Goal: Task Accomplishment & Management: Complete application form

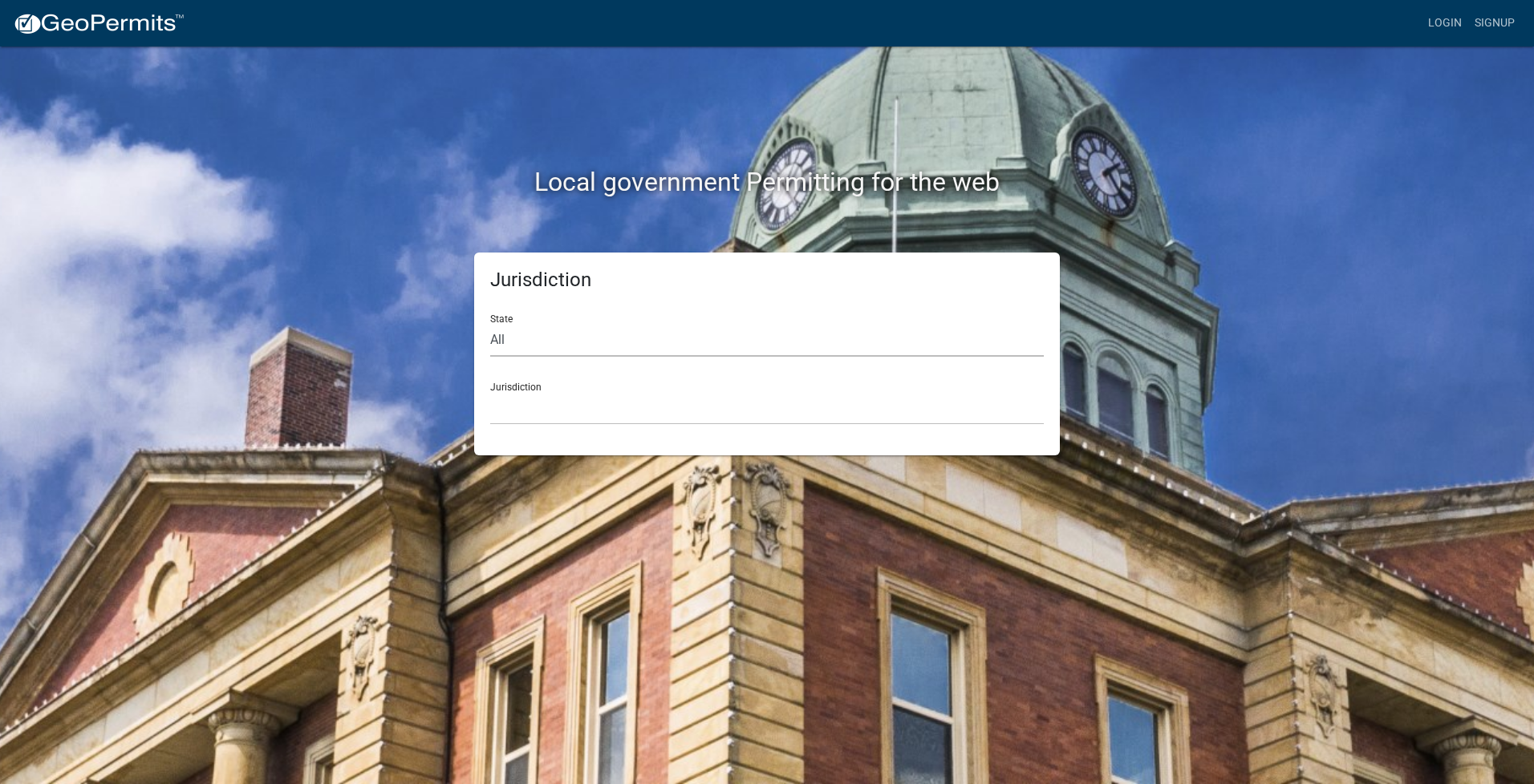
click at [524, 339] on select "All [US_STATE] [US_STATE] [US_STATE] [US_STATE] [US_STATE] [US_STATE] [US_STATE…" at bounding box center [767, 340] width 553 height 33
select select "[US_STATE]"
click at [490, 324] on select "All [US_STATE] [US_STATE] [US_STATE] [US_STATE] [US_STATE] [US_STATE] [US_STATE…" at bounding box center [767, 340] width 553 height 33
click at [550, 409] on select "City of [GEOGRAPHIC_DATA], [US_STATE] City of [GEOGRAPHIC_DATA], [US_STATE] Cit…" at bounding box center [767, 408] width 553 height 33
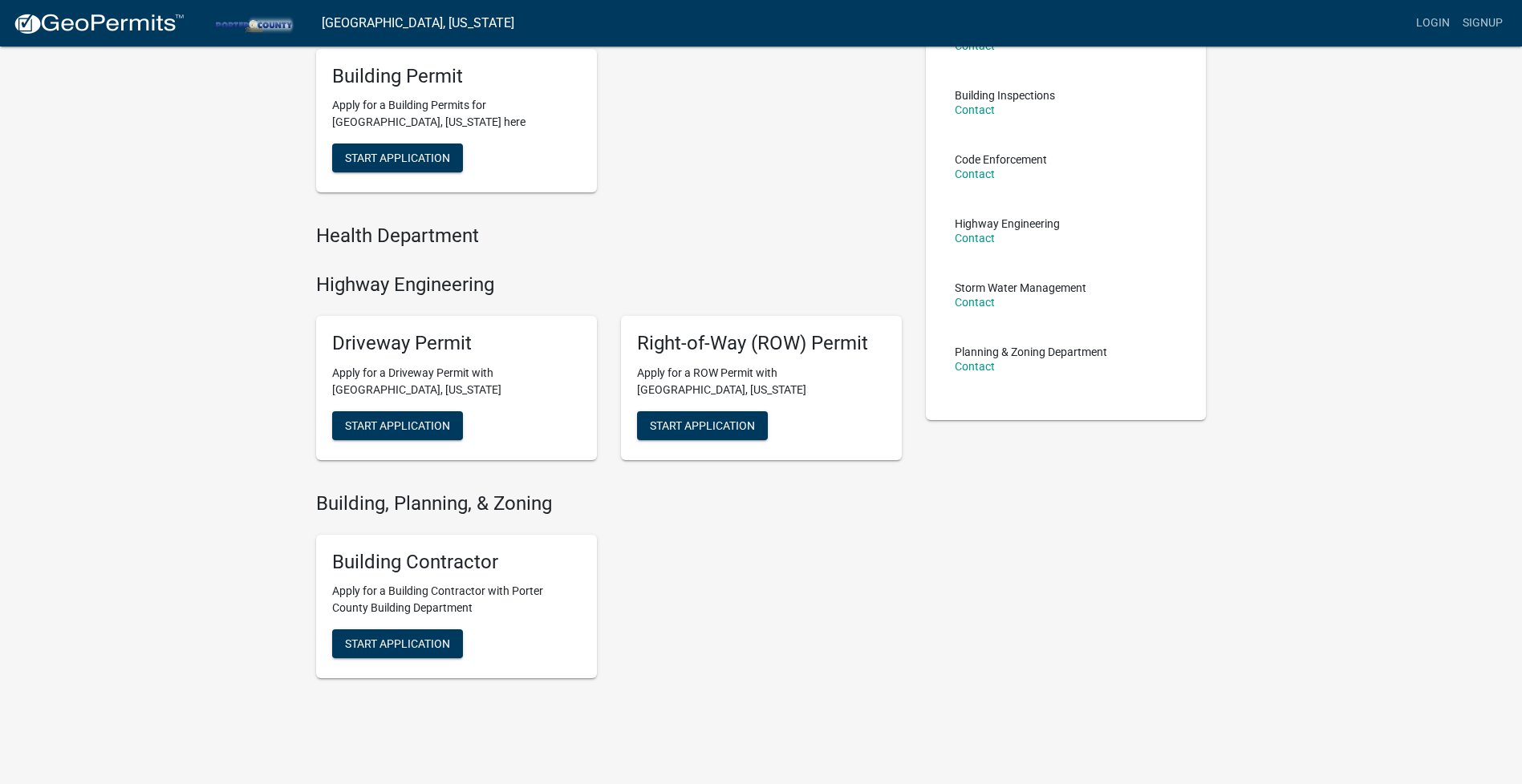
scroll to position [190, 0]
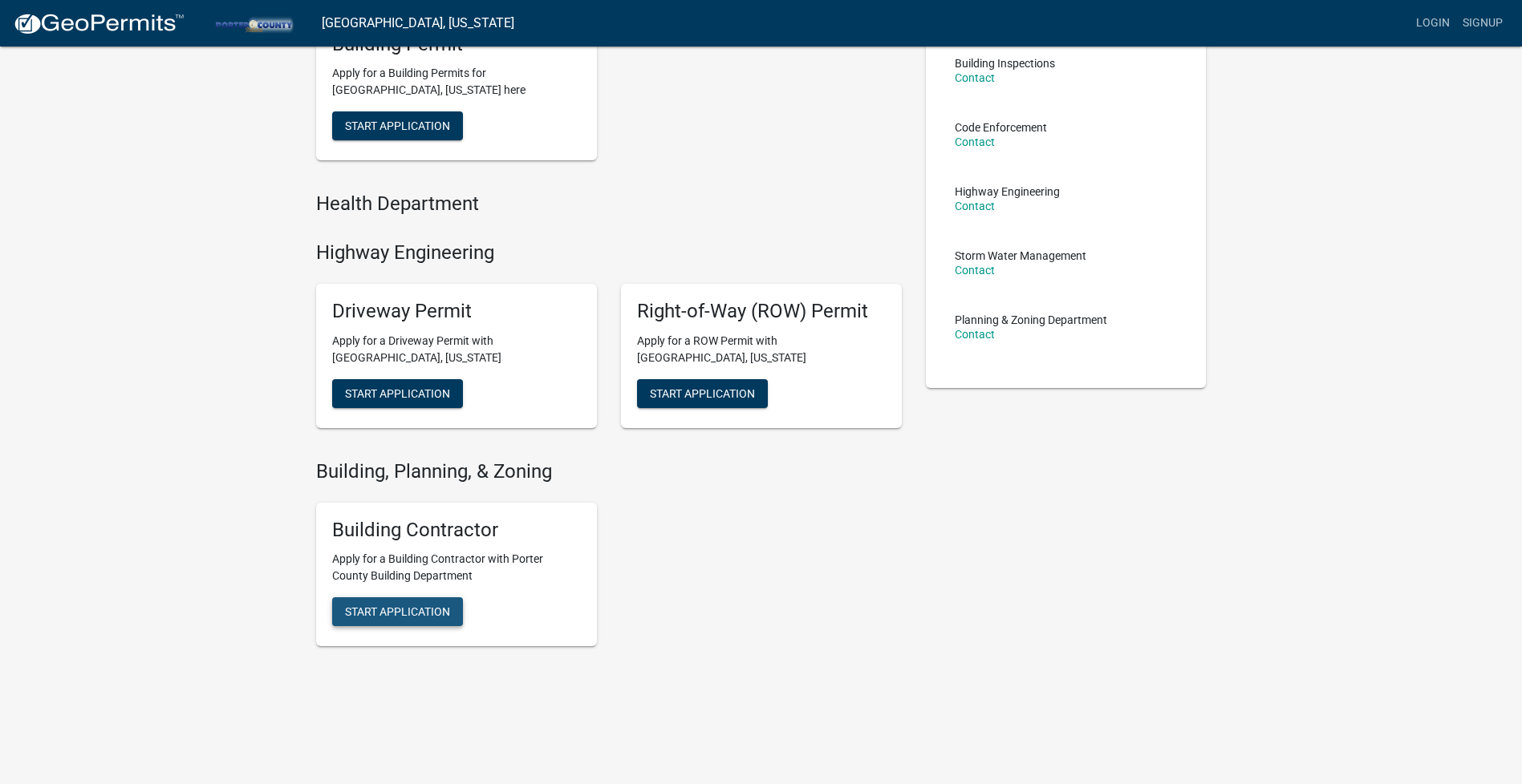
click at [380, 606] on span "Start Application" at bounding box center [397, 612] width 105 height 13
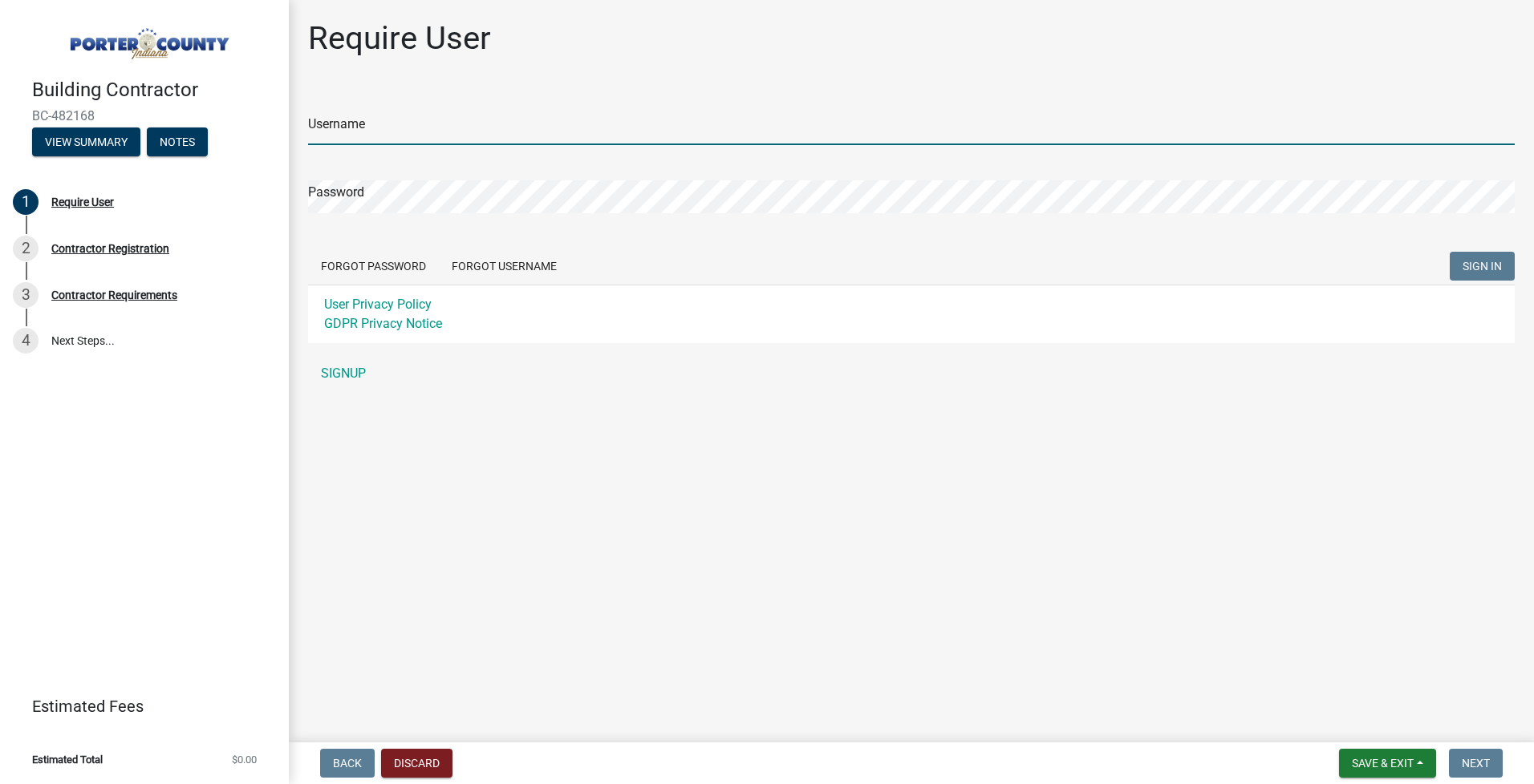
type input "kdlawnscape"
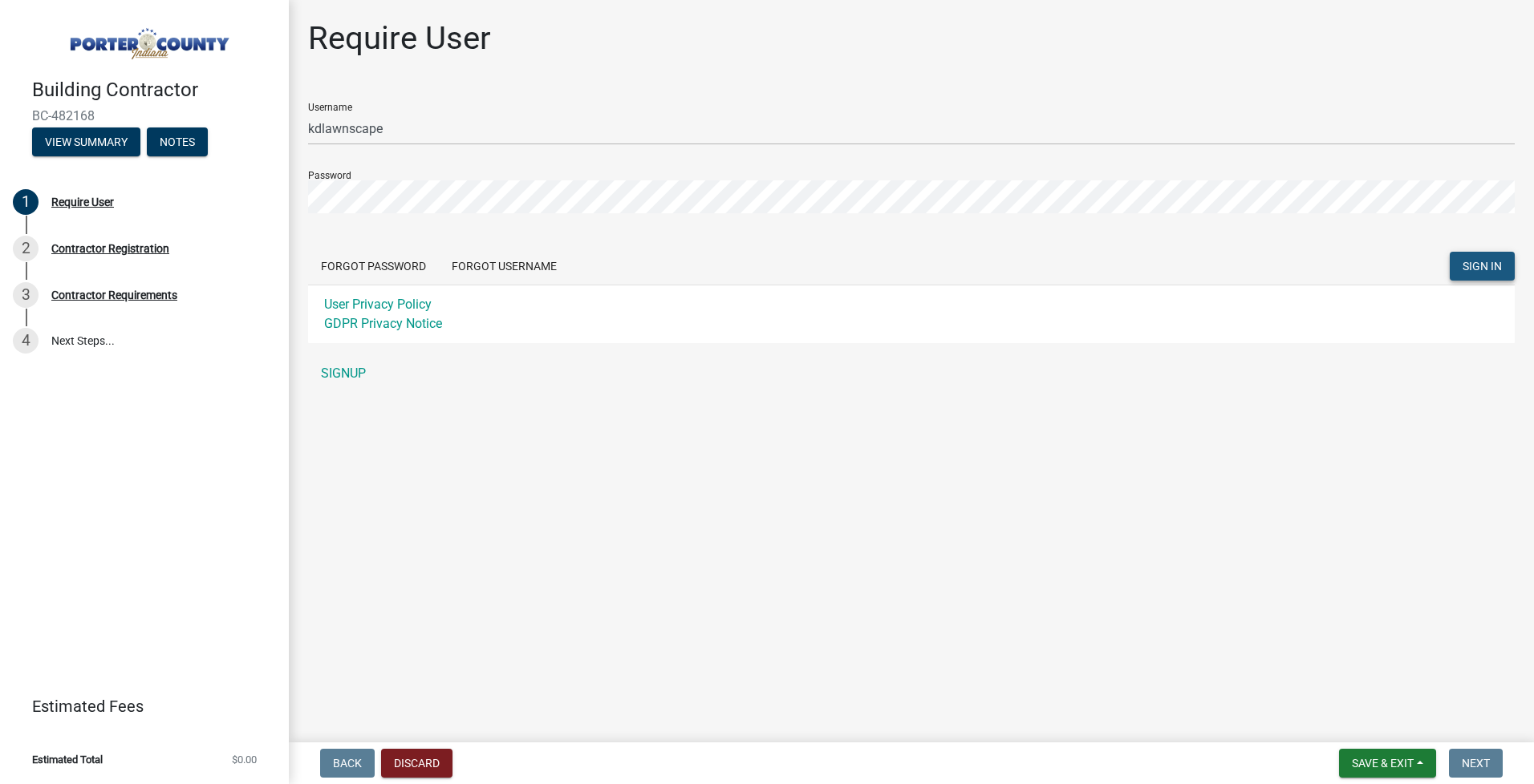
click at [1464, 263] on span "SIGN IN" at bounding box center [1482, 267] width 39 height 13
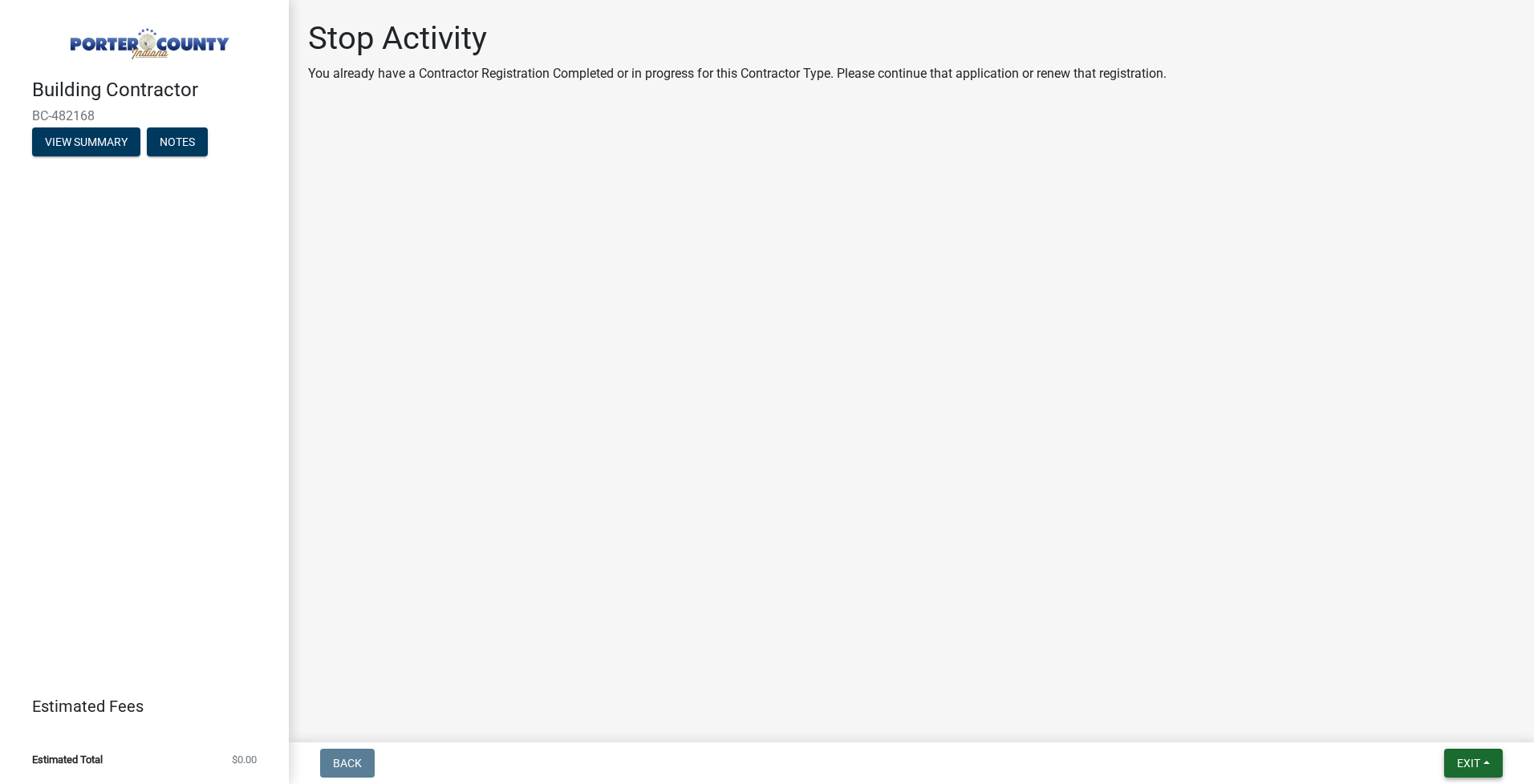
click at [1459, 769] on span "Exit" at bounding box center [1469, 764] width 23 height 13
click at [1450, 729] on button "Save & Exit" at bounding box center [1438, 722] width 129 height 38
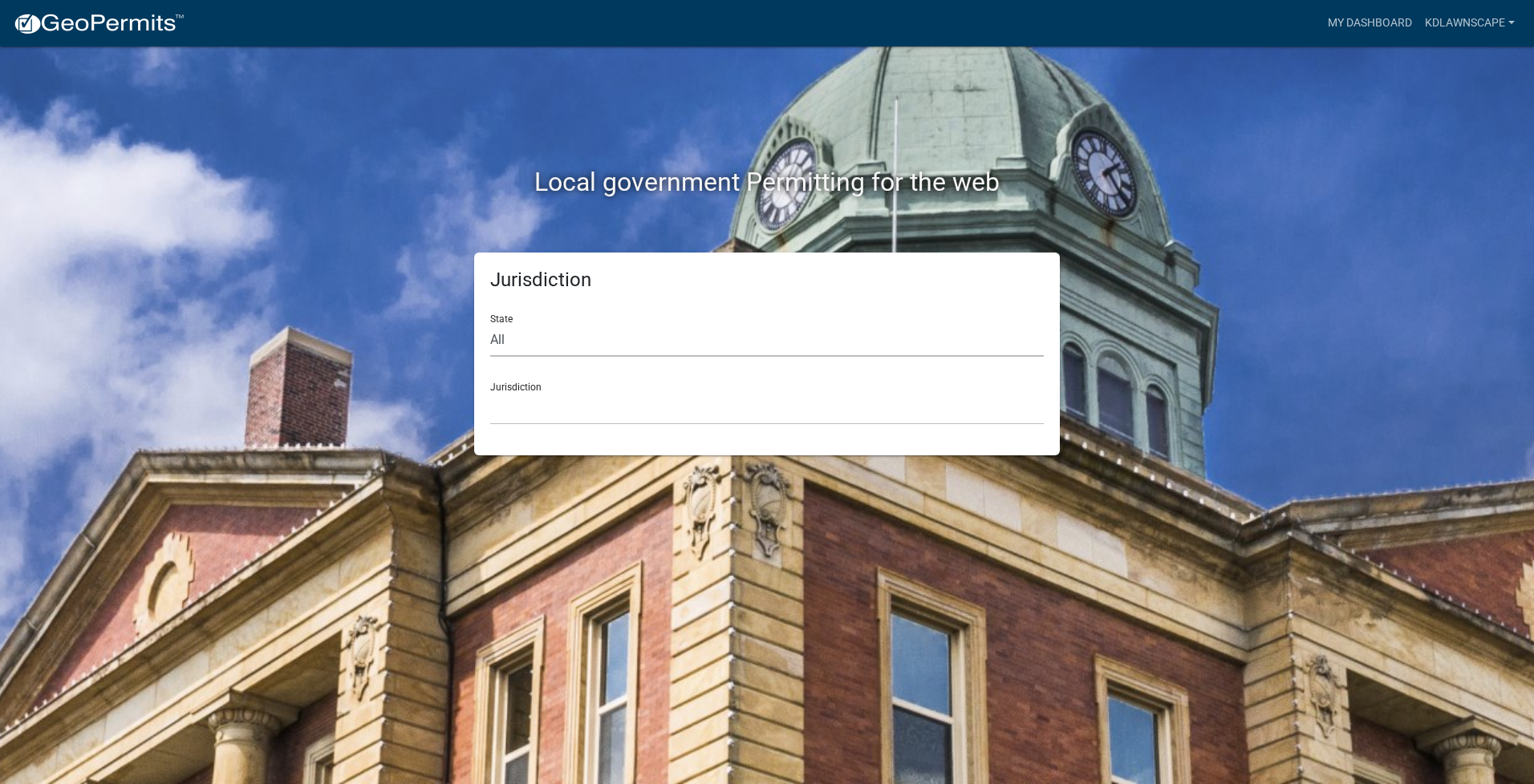
click at [534, 342] on select "All [US_STATE] [US_STATE] [US_STATE] [US_STATE] [US_STATE] [US_STATE] [US_STATE…" at bounding box center [767, 340] width 553 height 33
select select "[US_STATE]"
click at [490, 324] on select "All [US_STATE] [US_STATE] [US_STATE] [US_STATE] [US_STATE] [US_STATE] [US_STATE…" at bounding box center [767, 340] width 553 height 33
click at [529, 415] on select "City of [GEOGRAPHIC_DATA], [US_STATE] City of [GEOGRAPHIC_DATA], [US_STATE] Cit…" at bounding box center [767, 408] width 553 height 33
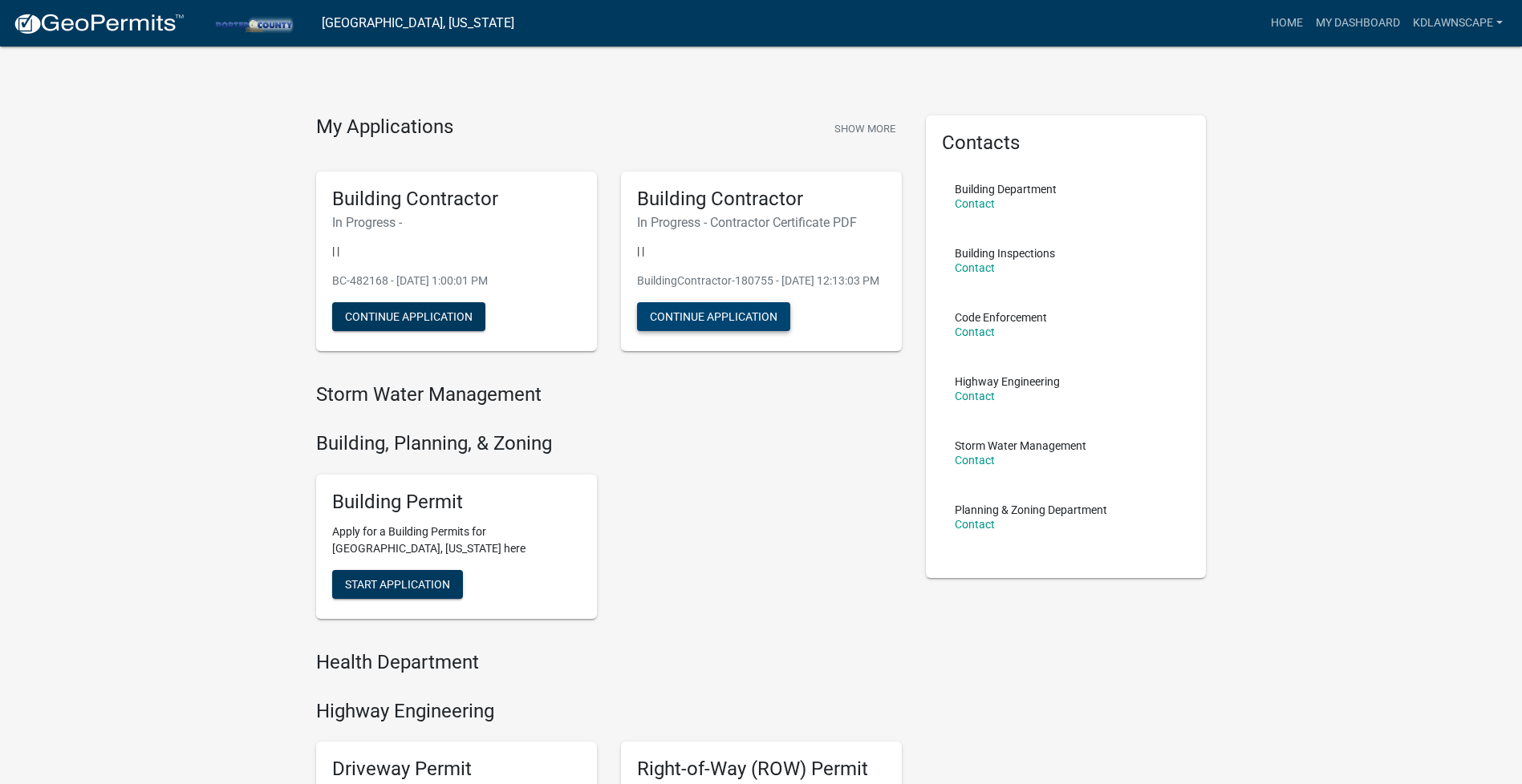
click at [709, 331] on button "Continue Application" at bounding box center [713, 316] width 153 height 29
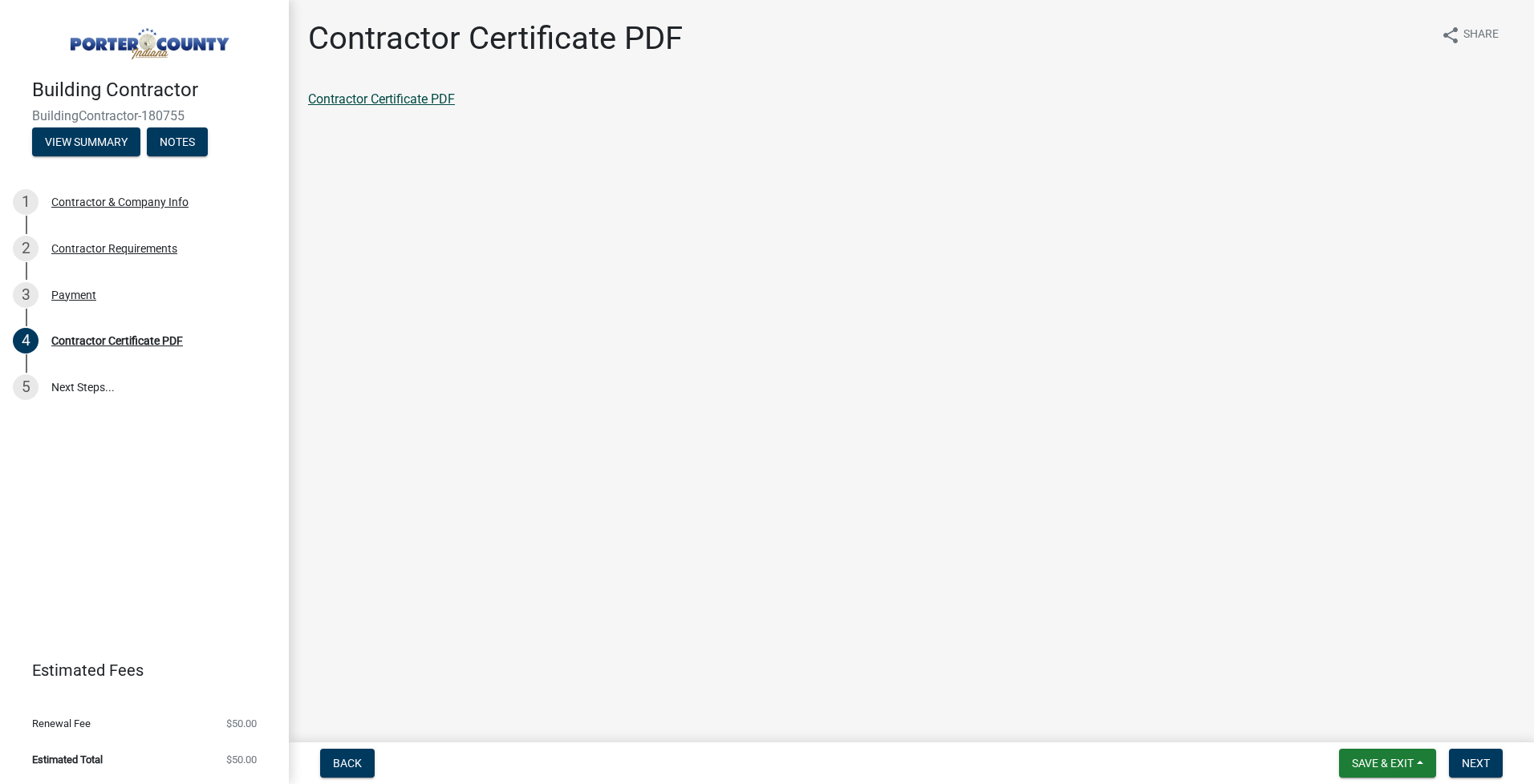
click at [387, 99] on link "Contractor Certificate PDF" at bounding box center [381, 99] width 147 height 16
click at [351, 760] on span "Back" at bounding box center [347, 764] width 29 height 13
